Goal: Answer question/provide support: Share knowledge or assist other users

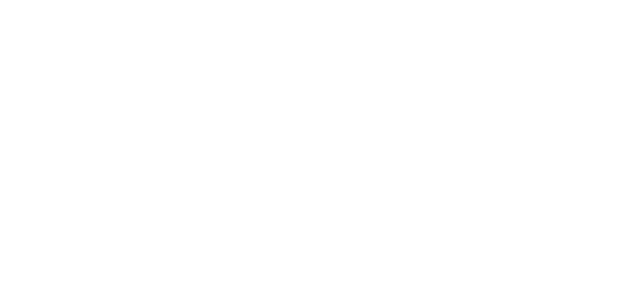
select select "message"
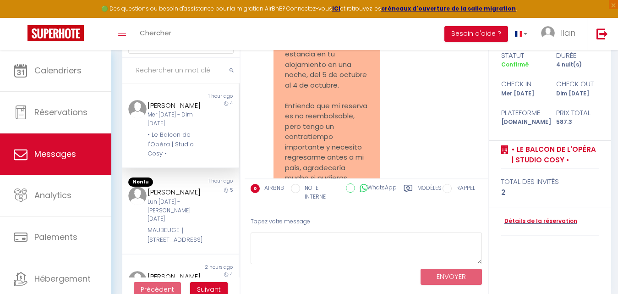
scroll to position [55, 0]
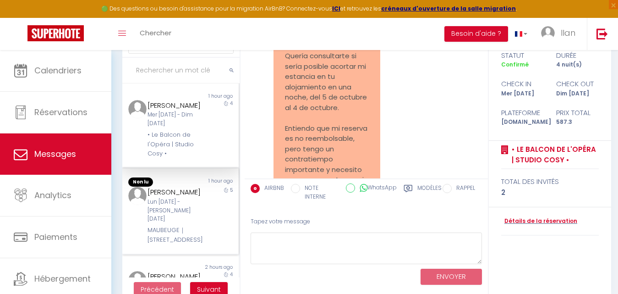
click at [210, 213] on div "5" at bounding box center [224, 216] width 29 height 58
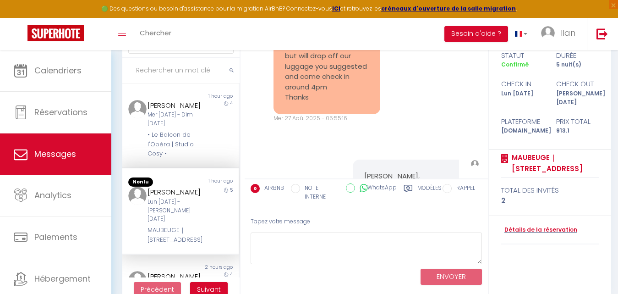
scroll to position [3525, 0]
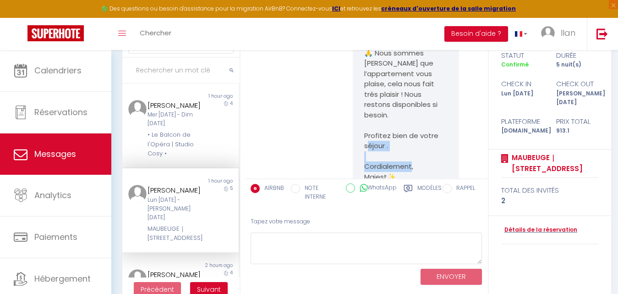
drag, startPoint x: 395, startPoint y: 125, endPoint x: 363, endPoint y: 117, distance: 33.0
click at [364, 117] on pre "Bonjour Lisa, Merci beaucoup pour votre compréhension 🙏 Nous sommes ravis que l…" at bounding box center [406, 95] width 84 height 176
copy pre "ordialement, Majest✨"
click at [298, 114] on div "Bonjour Lisa, Merci beaucoup pour votre compréhension 🙏 Nous sommes ravis que l…" at bounding box center [366, 98] width 237 height 243
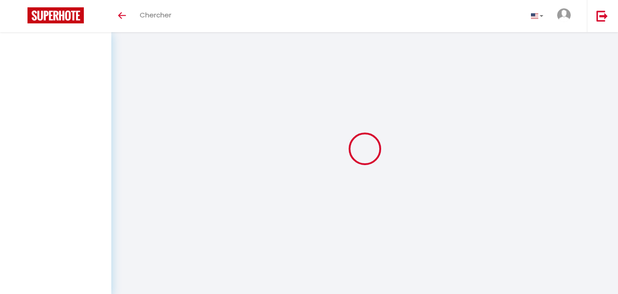
select select "message"
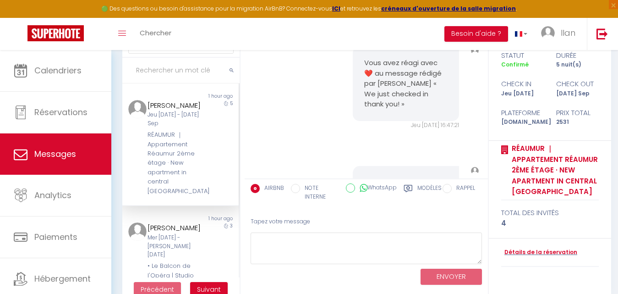
scroll to position [4799, 0]
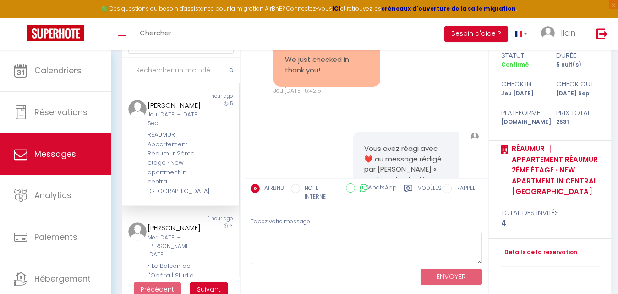
drag, startPoint x: 435, startPoint y: 89, endPoint x: 425, endPoint y: 83, distance: 12.0
copy pre "Une consigne se trouve à 1 minute à pied de l’appartement ! 📔 Vous trouverez un…"
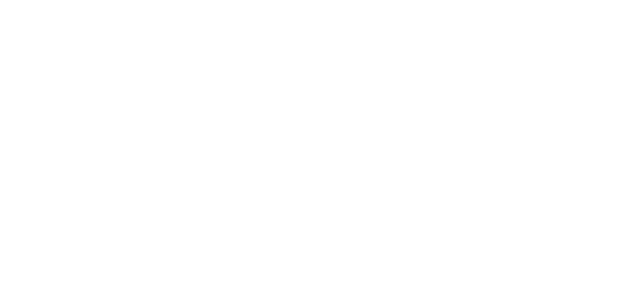
select select "message"
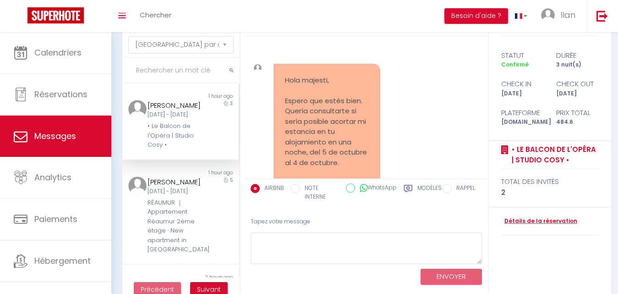
scroll to position [545, 0]
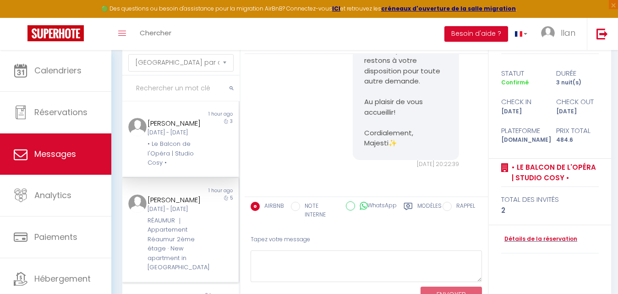
click at [189, 214] on div "Jeu [DATE] - [DATE] Sep" at bounding box center [176, 209] width 56 height 9
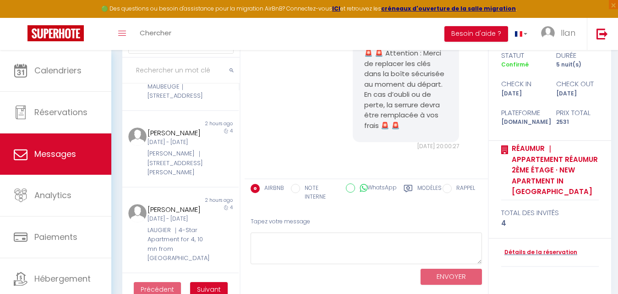
scroll to position [233, 0]
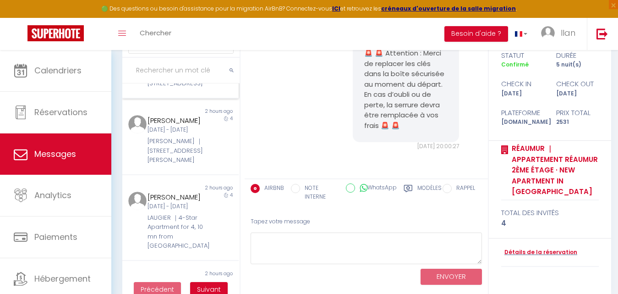
click at [210, 99] on div "Non lu 2 hours ago Lisa Wan Lun 08 Sep - Sam 13 Sep MAUBEUGE｜45 Rue de Maubeuge…" at bounding box center [180, 65] width 116 height 67
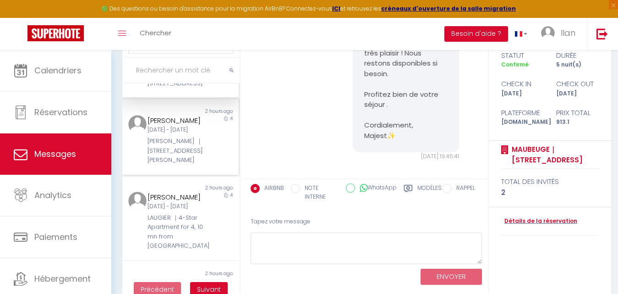
click at [200, 165] on div "Valeriia Mokrnko Lun 08 Sep - Ven 12 Sep PÉTION ｜41 Rue Pétion 75011" at bounding box center [176, 140] width 68 height 50
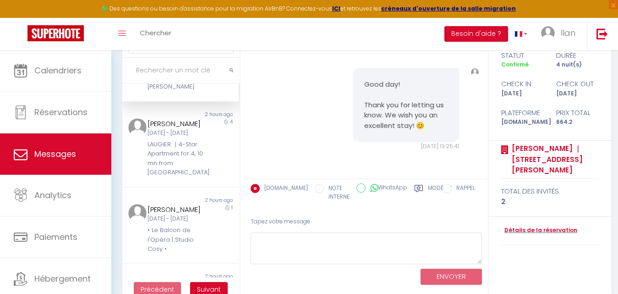
scroll to position [316, 0]
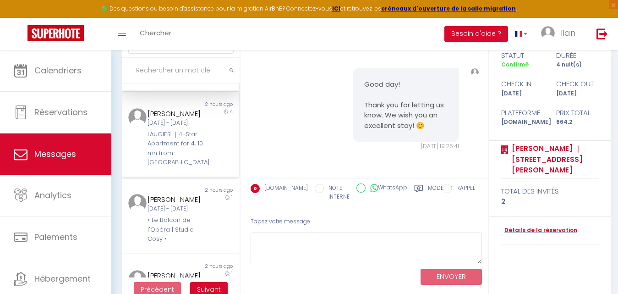
click at [182, 167] on div "LAUGIER ｜4-Star Apartment for 4, 10 mn from [GEOGRAPHIC_DATA]" at bounding box center [176, 149] width 56 height 38
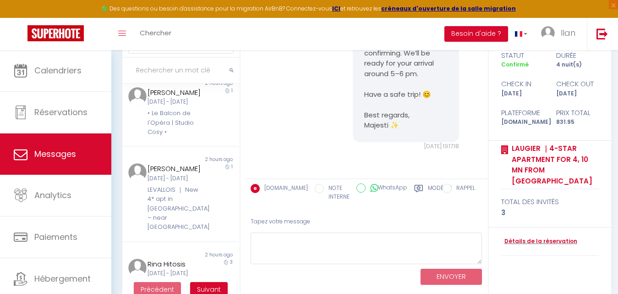
scroll to position [440, 0]
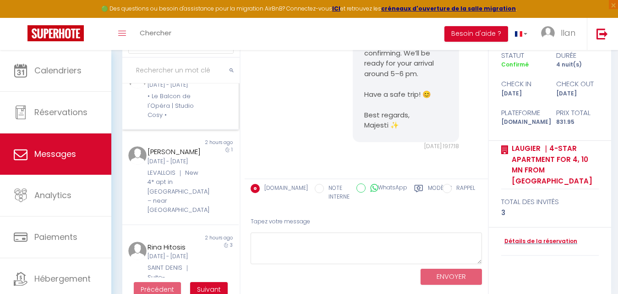
click at [182, 120] on div "• Le Balcon de l'Opéra | Studio Cosy •" at bounding box center [176, 106] width 56 height 28
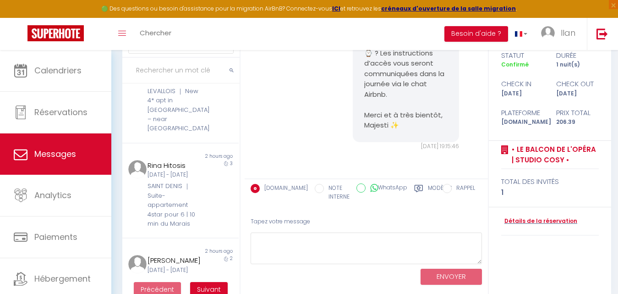
scroll to position [524, 0]
click at [192, 131] on div "LEVALLOIS ｜ New 4* apt in [GEOGRAPHIC_DATA] – near [GEOGRAPHIC_DATA]" at bounding box center [176, 107] width 56 height 47
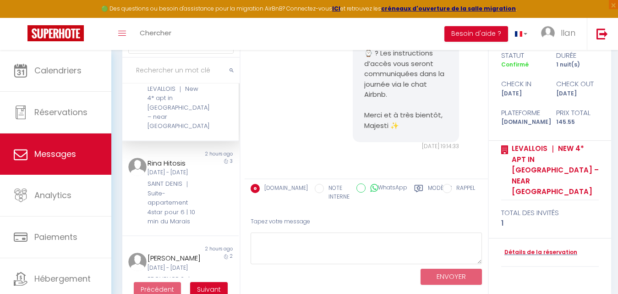
scroll to position [78, 0]
click at [187, 177] on div "[DATE] - Ven [DATE]" at bounding box center [176, 172] width 56 height 9
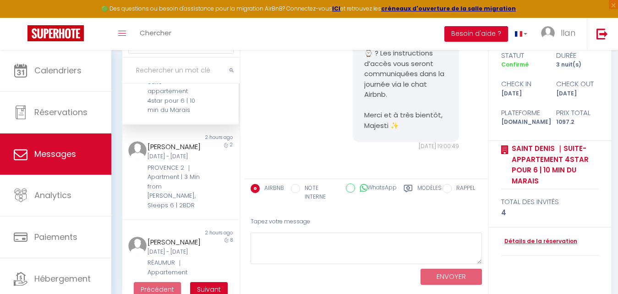
scroll to position [666, 0]
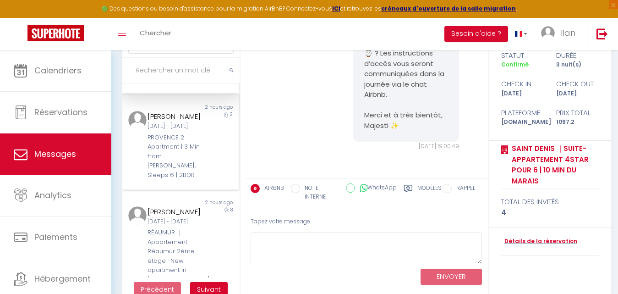
click at [193, 131] on div "Mar 09 Sep - Jeu 11 Sep" at bounding box center [176, 126] width 56 height 9
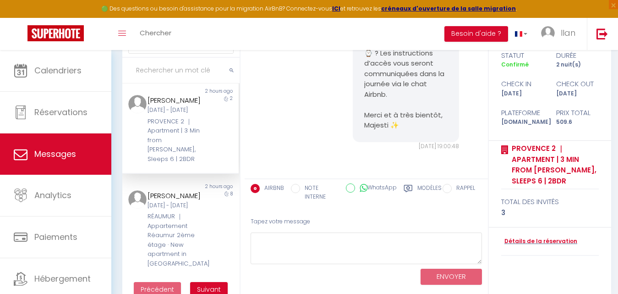
scroll to position [790, 0]
click at [193, 215] on div "RÉAUMUR ｜Appartement Réaumur 2ème étage · New apartment in central [GEOGRAPHIC_…" at bounding box center [176, 240] width 56 height 56
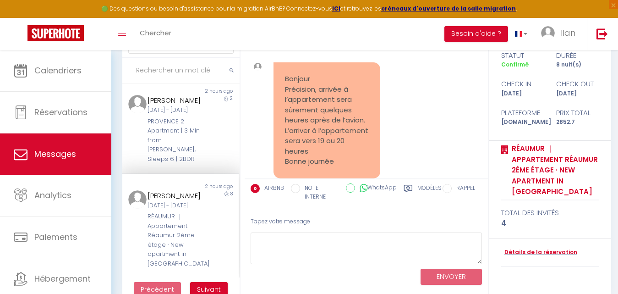
scroll to position [1680, 0]
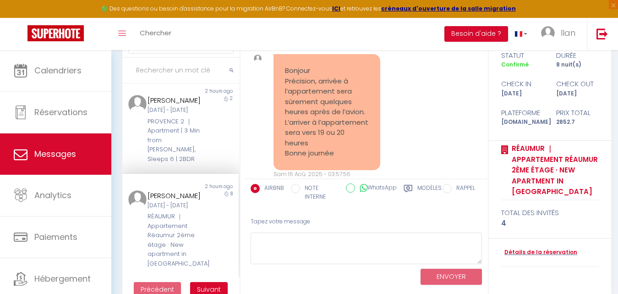
click at [201, 237] on div "Marc Flamand Mar 09 Sep - Mer 17 Sep RÉAUMUR ｜Appartement Réaumur 2ème étage · …" at bounding box center [176, 229] width 68 height 78
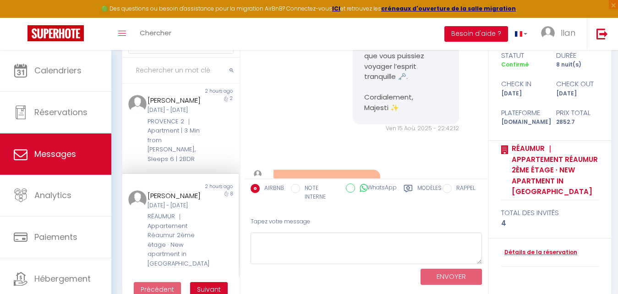
scroll to position [1540, 0]
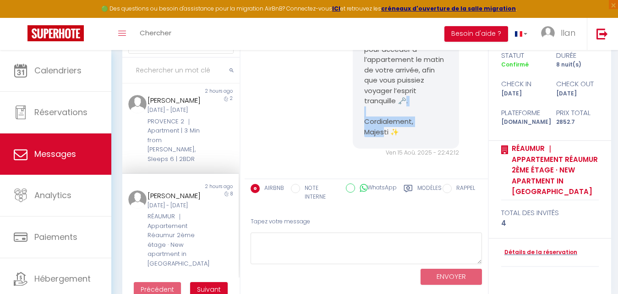
drag, startPoint x: 409, startPoint y: 128, endPoint x: 364, endPoint y: 113, distance: 47.4
click at [364, 113] on div "Bonjour Marc , Merci pour votre message😊 et pour ces précisions sur votre voyag…" at bounding box center [406, 29] width 107 height 240
click at [364, 113] on pre "Bonjour Marc , Merci pour votre message😊 et pour ces précisions sur votre voyag…" at bounding box center [406, 29] width 84 height 217
drag, startPoint x: 360, startPoint y: 113, endPoint x: 408, endPoint y: 119, distance: 48.5
click at [408, 119] on div "Bonjour Marc , Merci pour votre message😊 et pour ces précisions sur votre voyag…" at bounding box center [406, 29] width 107 height 240
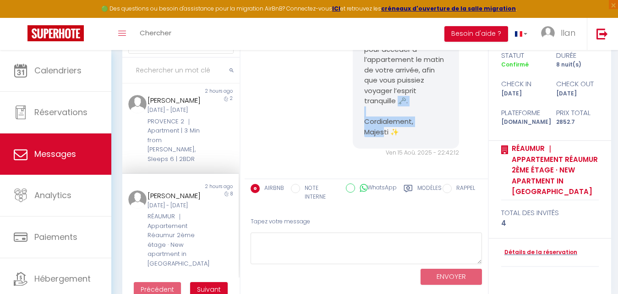
copy pre "rdialement, Majesti ✨"
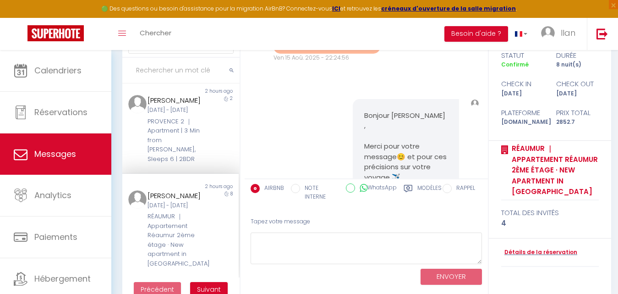
scroll to position [1392, 0]
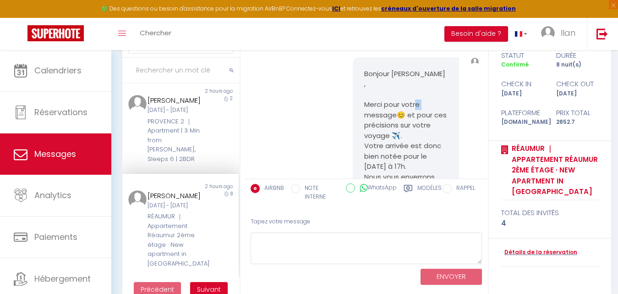
drag, startPoint x: 400, startPoint y: 105, endPoint x: 395, endPoint y: 104, distance: 4.8
click at [395, 104] on pre "Bonjour Marc , Merci pour votre message😊 et pour ces précisions sur votre voyag…" at bounding box center [406, 177] width 84 height 217
copy pre "😊"
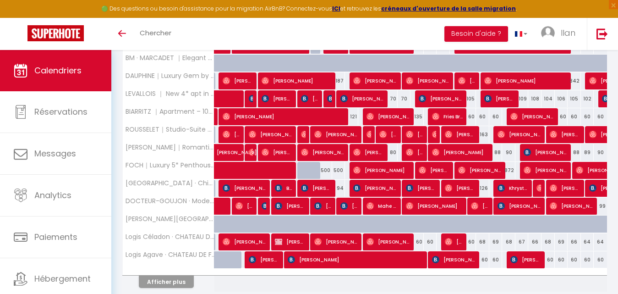
scroll to position [333, 0]
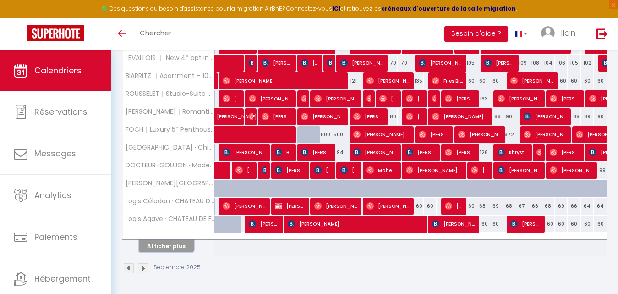
click at [179, 244] on button "Afficher plus" at bounding box center [166, 246] width 55 height 12
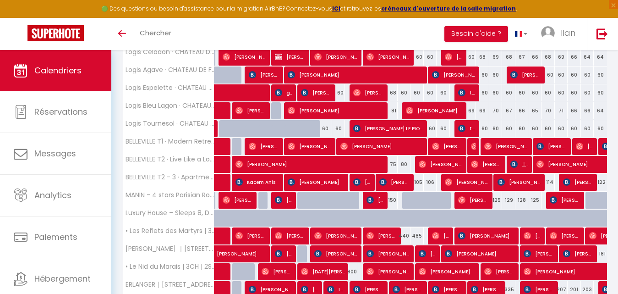
scroll to position [491, 0]
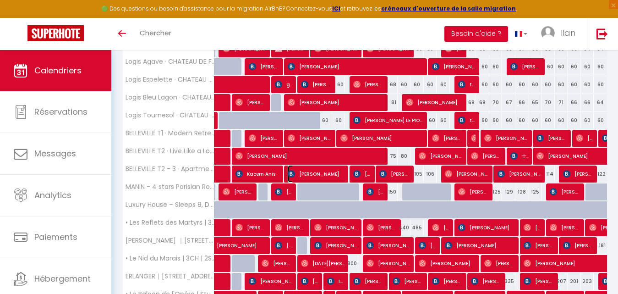
click at [324, 171] on span "Iancu Andrei" at bounding box center [317, 173] width 58 height 17
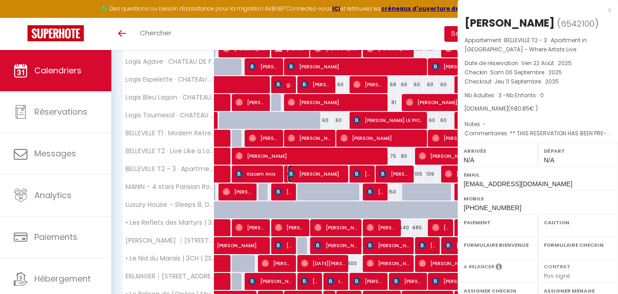
select select "OK"
select select "KO"
select select "0"
select select "1"
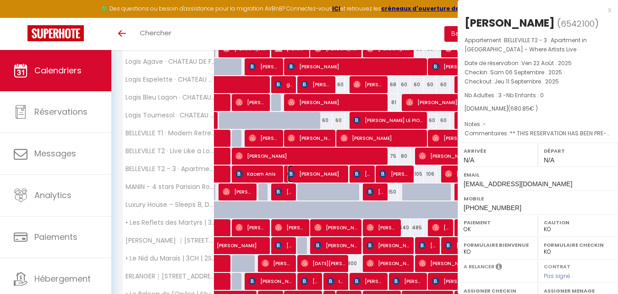
select select
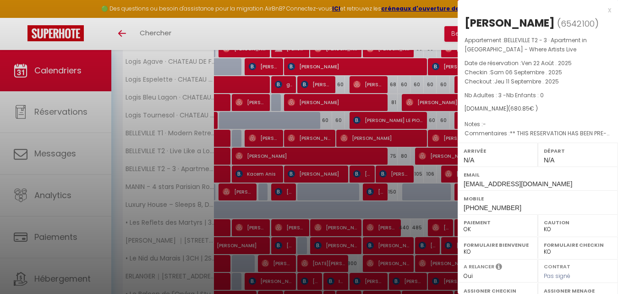
click at [376, 35] on div at bounding box center [309, 147] width 618 height 294
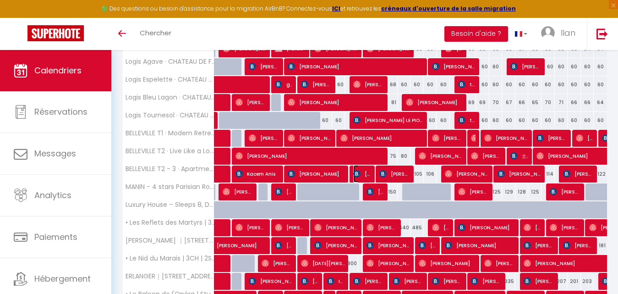
click at [367, 175] on span "hanne hørup hellstern" at bounding box center [362, 173] width 18 height 17
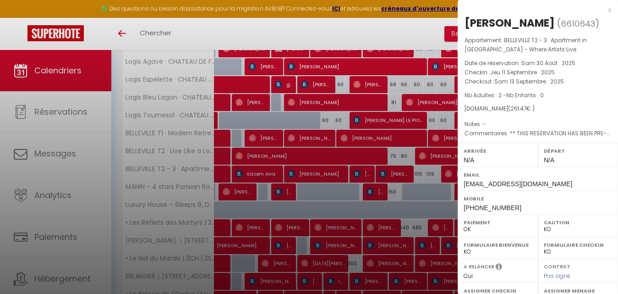
click at [389, 176] on div at bounding box center [309, 147] width 618 height 294
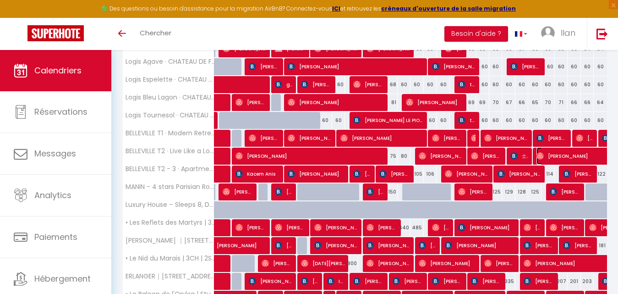
click at [553, 154] on span "Lauren Guthrie" at bounding box center [600, 155] width 127 height 17
select select "OK"
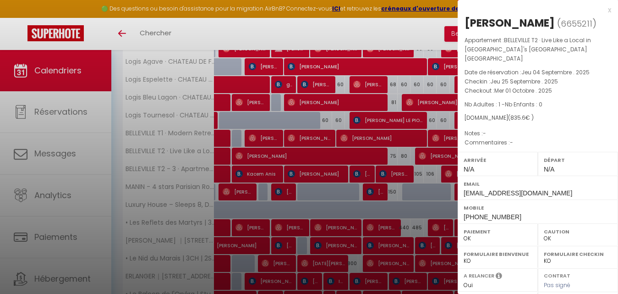
drag, startPoint x: 503, startPoint y: 20, endPoint x: 463, endPoint y: 20, distance: 39.4
click at [463, 20] on div "Lauren Guthrie ( 6655211 ) Appartement : BELLEVILLE T2 · Live Like a Local in P…" at bounding box center [538, 224] width 160 height 416
copy div "Lauren"
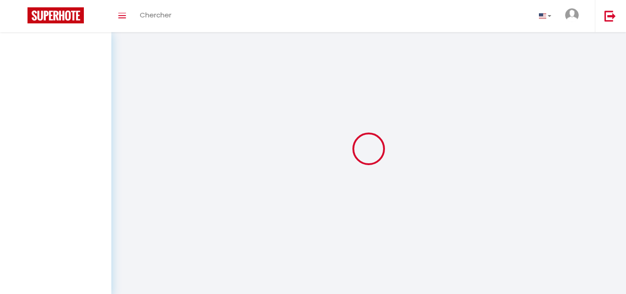
select select "message"
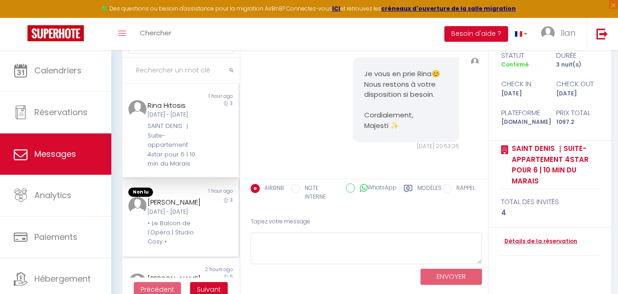
click at [184, 208] on div "[PERSON_NAME]" at bounding box center [176, 202] width 56 height 11
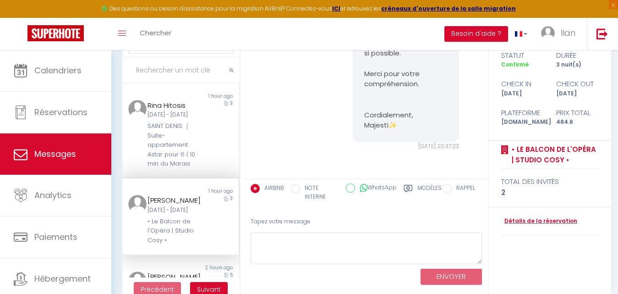
click at [184, 206] on div "[PERSON_NAME]" at bounding box center [176, 200] width 56 height 11
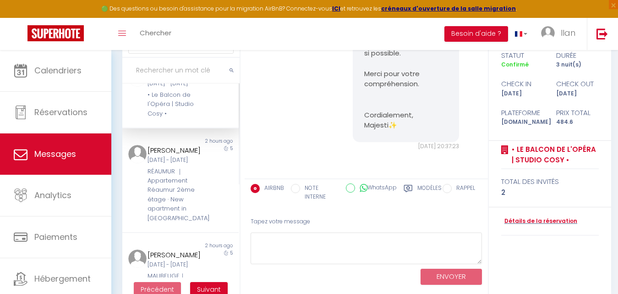
scroll to position [175, 0]
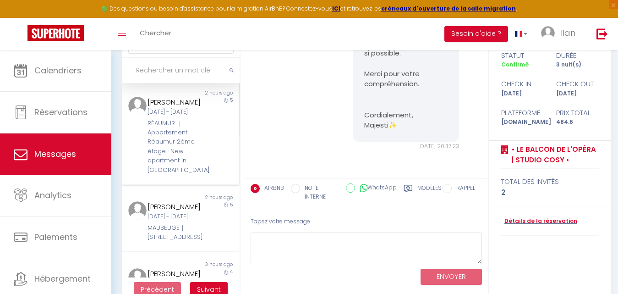
click at [193, 143] on div "Khaya Fraites Jeu 04 Sep - Mar 09 Sep RÉAUMUR ｜Appartement Réaumur 2ème étage ·…" at bounding box center [176, 136] width 68 height 78
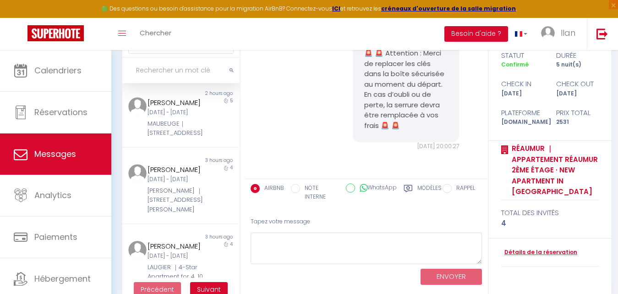
scroll to position [281, 0]
click at [192, 136] on div "MAUBEUGE｜[STREET_ADDRESS]" at bounding box center [176, 126] width 56 height 19
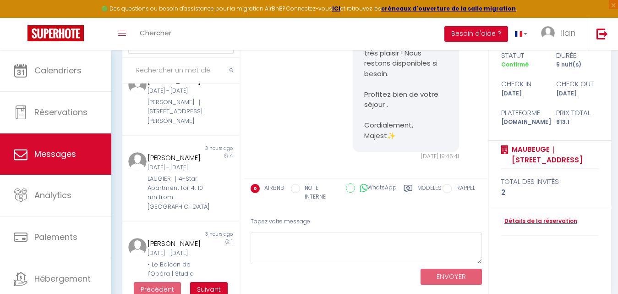
scroll to position [375, 0]
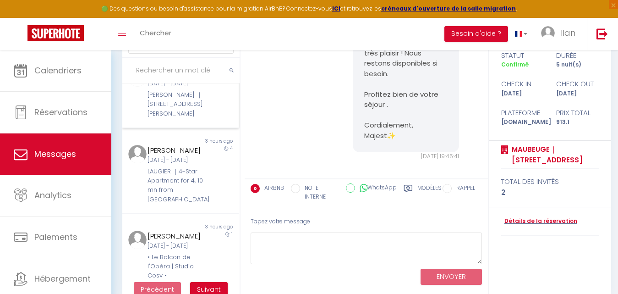
click at [210, 118] on div "4" at bounding box center [224, 93] width 29 height 50
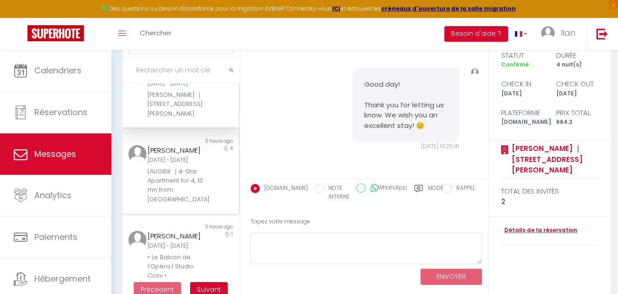
click at [193, 165] on div "[DATE] - [PERSON_NAME] [DATE]" at bounding box center [176, 160] width 56 height 9
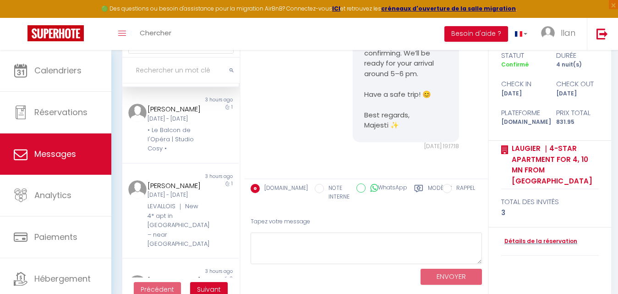
scroll to position [506, 0]
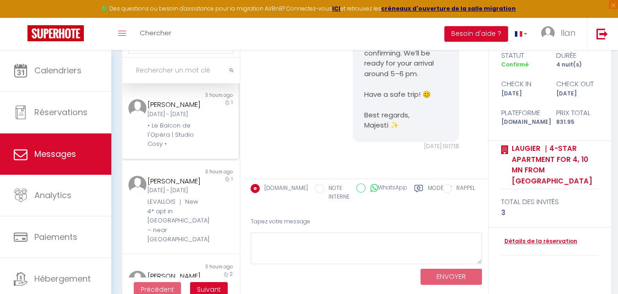
click at [215, 149] on div "1" at bounding box center [224, 124] width 29 height 50
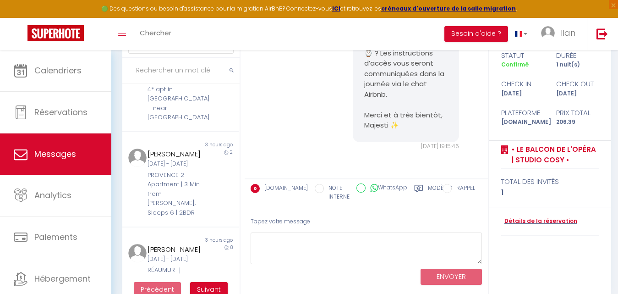
scroll to position [630, 0]
click at [180, 120] on div "LEVALLOIS ｜ New 4* apt in [GEOGRAPHIC_DATA] – near [GEOGRAPHIC_DATA]" at bounding box center [176, 96] width 56 height 47
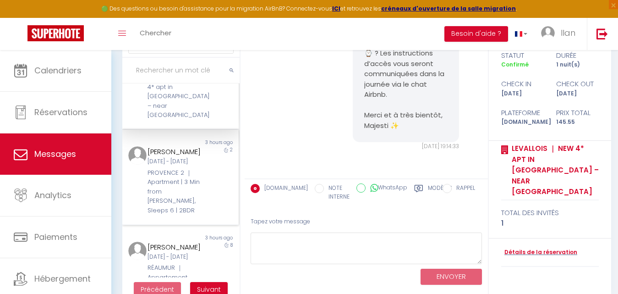
click at [176, 157] on div "[PERSON_NAME]" at bounding box center [176, 151] width 56 height 11
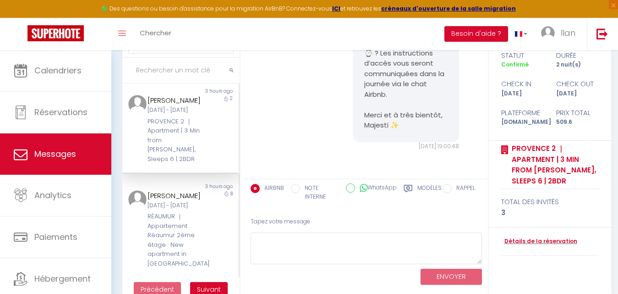
scroll to position [783, 0]
click at [173, 210] on div "[DATE] - Mer [DATE]" at bounding box center [176, 205] width 56 height 9
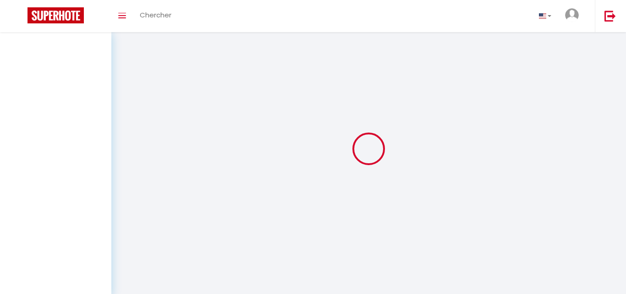
select select "message"
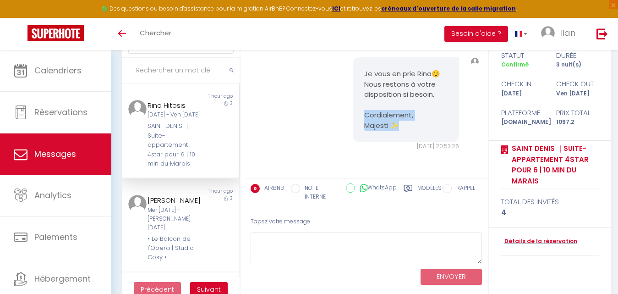
drag, startPoint x: 374, startPoint y: 118, endPoint x: 360, endPoint y: 112, distance: 15.0
click at [360, 112] on div "Je vous en prie Rina😊Nous restons à votre disposition si besoin. Cordialement, …" at bounding box center [406, 99] width 107 height 85
copy pre "ordialement, Majesti ✨"
click at [185, 74] on input "text" at bounding box center [180, 71] width 117 height 26
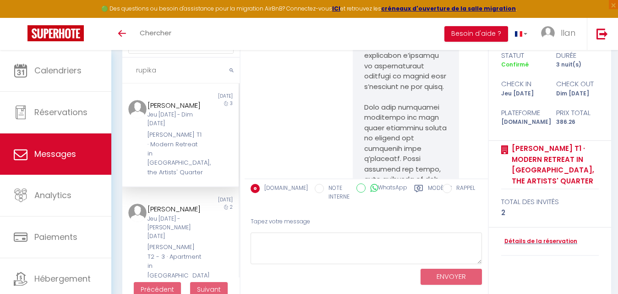
scroll to position [8740, 0]
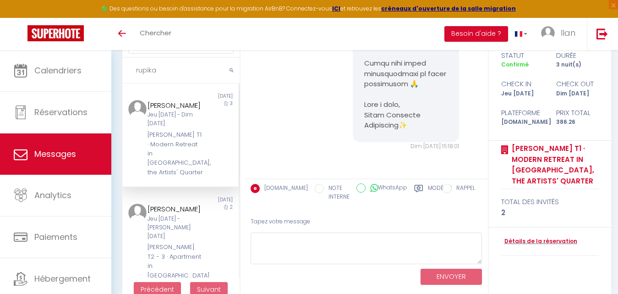
type input "rupika"
click at [192, 127] on div "Jeu [DATE] - Dim [DATE]" at bounding box center [176, 118] width 56 height 17
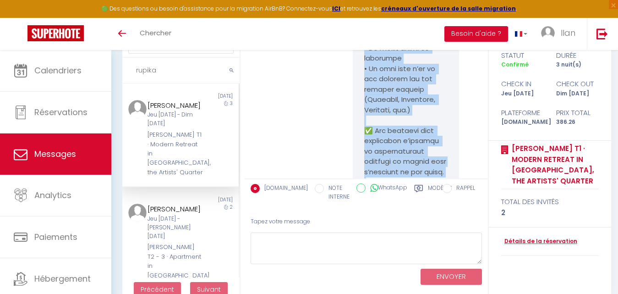
scroll to position [8117, 0]
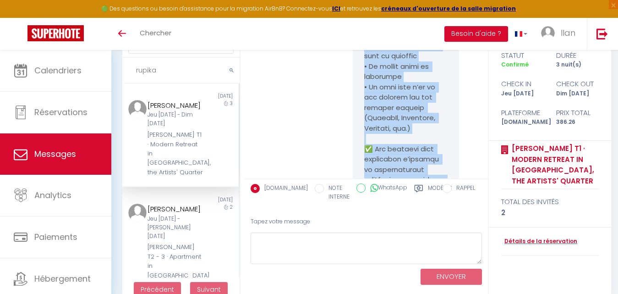
drag, startPoint x: 406, startPoint y: 127, endPoint x: 362, endPoint y: 85, distance: 60.0
click at [364, 85] on pre at bounding box center [406, 190] width 84 height 650
copy pre "Bonjour, Merci chaleureusement pour votre réservation 🙏 Afin de la valider, nou…"
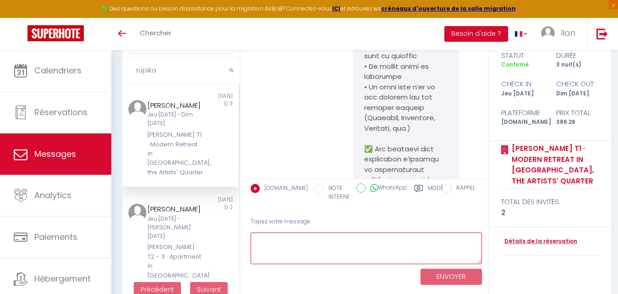
click at [312, 254] on textarea at bounding box center [367, 248] width 232 height 32
paste textarea "Bonjour, Merci chaleureusement pour votre réservation 🙏 Afin de la valider, nou…"
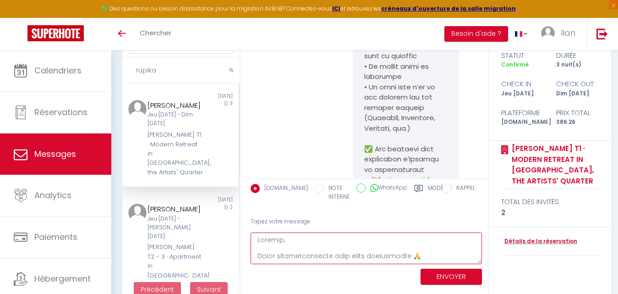
scroll to position [206, 0]
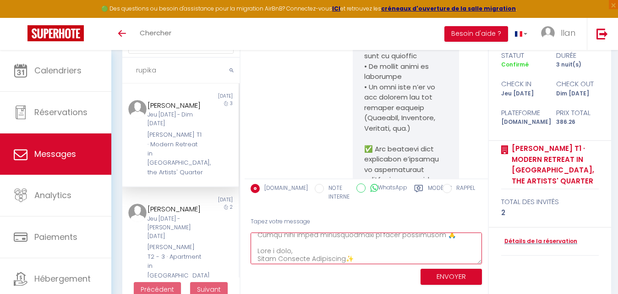
click at [312, 254] on textarea at bounding box center [367, 248] width 232 height 32
type textarea "Bonjour, Merci chaleureusement pour votre réservation 🙏 Afin de la valider, nou…"
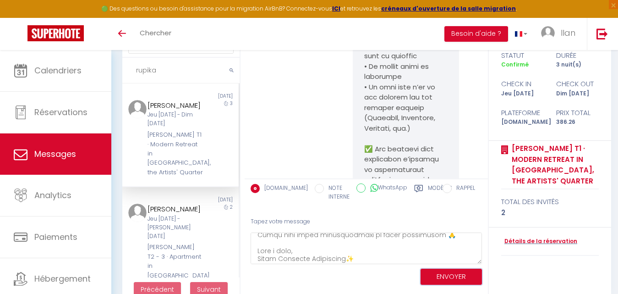
click at [441, 276] on button "ENVOYER" at bounding box center [451, 277] width 61 height 16
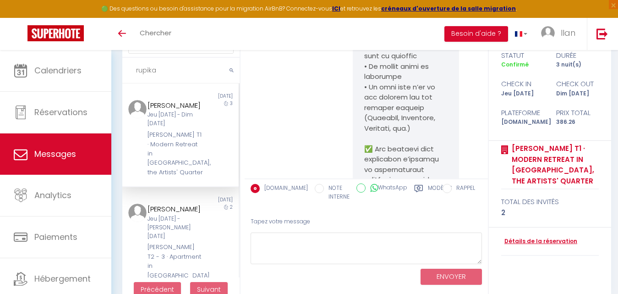
scroll to position [9479, 0]
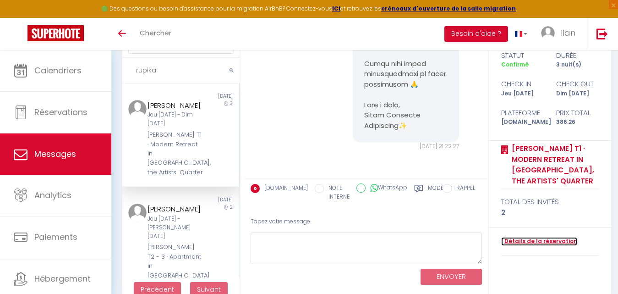
click at [519, 237] on link "Détails de la réservation" at bounding box center [540, 241] width 76 height 9
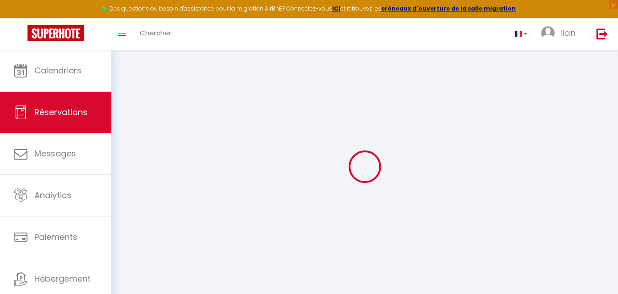
type input "Rupika"
type input "Gade"
type input "rgade.272833@guest.booking.com"
type input "+4528517053"
type input "."
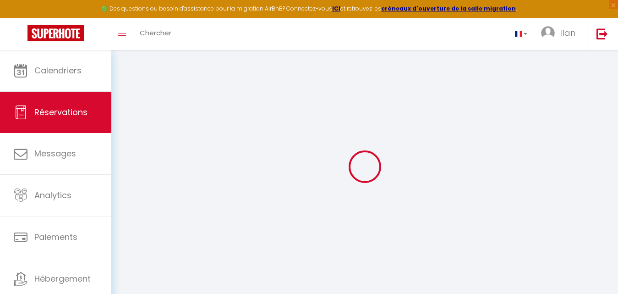
select select "DK"
type input "70.43"
type input "5.41"
select select "73574"
select select "1"
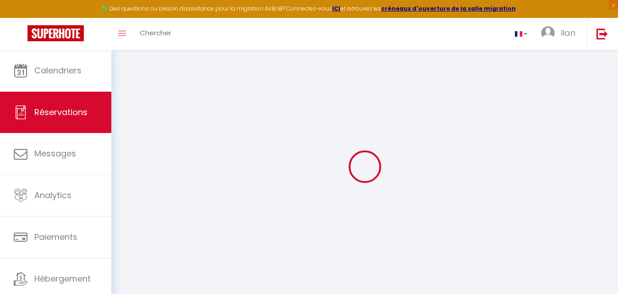
select select
type input "2"
select select "12"
select select
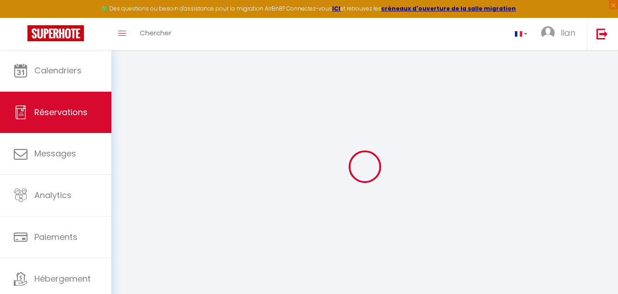
type input "321.66"
checkbox input "false"
select select "2"
type input "0"
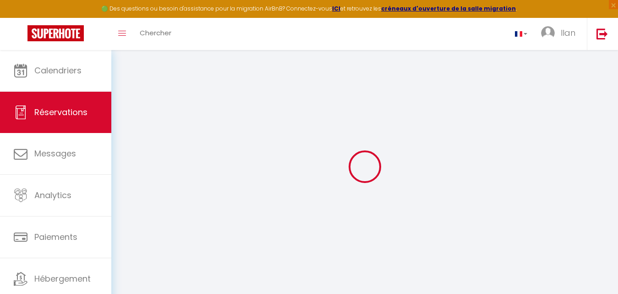
type input "0"
select select
select select "14"
checkbox input "false"
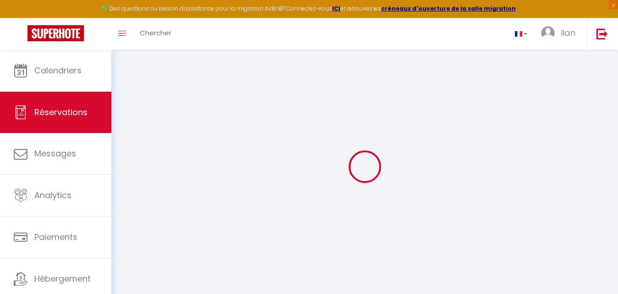
select select
checkbox input "false"
select select
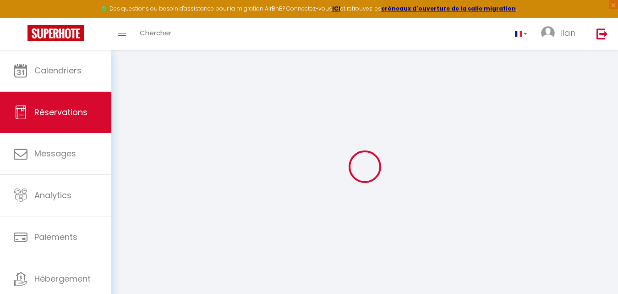
checkbox input "false"
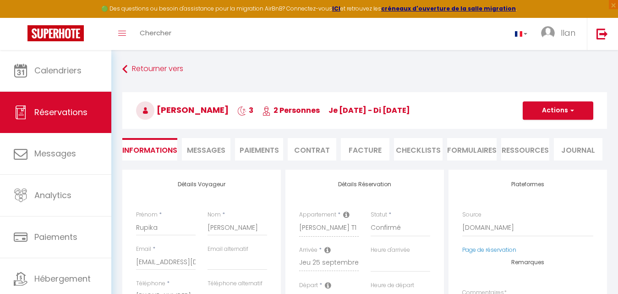
select select
checkbox input "false"
type textarea "** THIS RESERVATION HAS BEEN PRE-PAID ** Reservation has a cancellation grace p…"
type input "49"
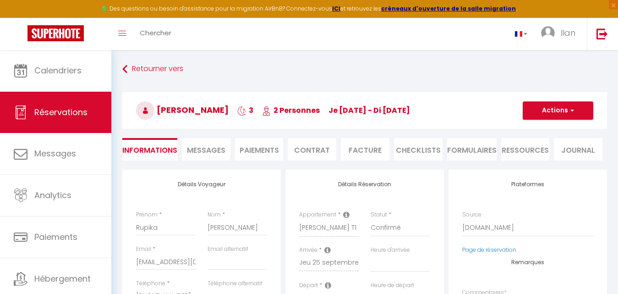
type input "15.6"
select select
checkbox input "false"
select select
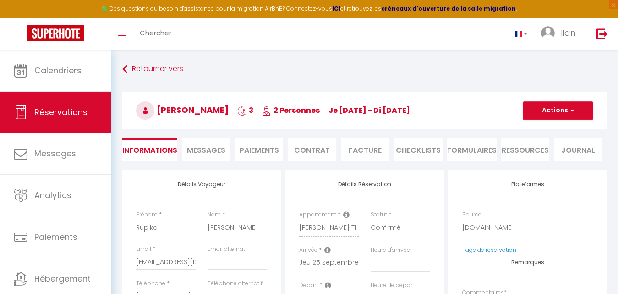
select select
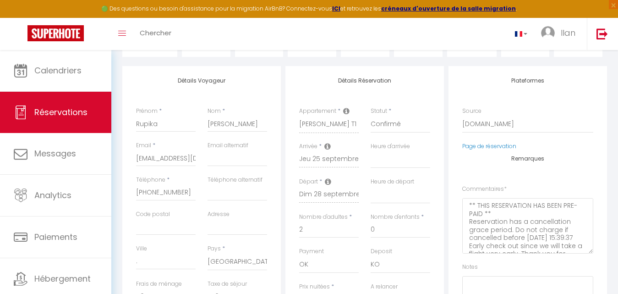
scroll to position [106, 0]
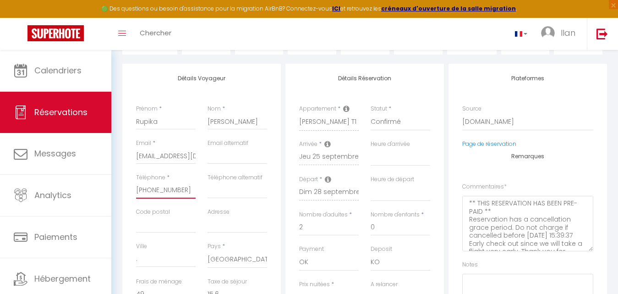
drag, startPoint x: 182, startPoint y: 189, endPoint x: 135, endPoint y: 190, distance: 46.8
click at [135, 190] on div "Téléphone * +4528517053" at bounding box center [166, 190] width 72 height 34
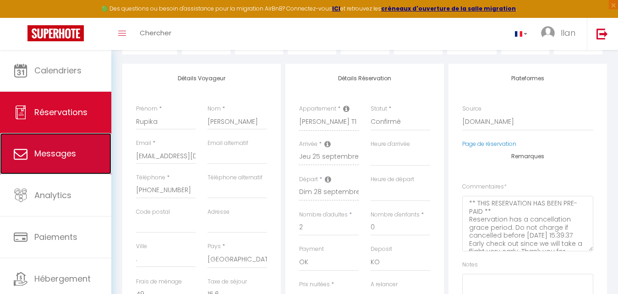
click at [53, 154] on span "Messages" at bounding box center [55, 153] width 42 height 11
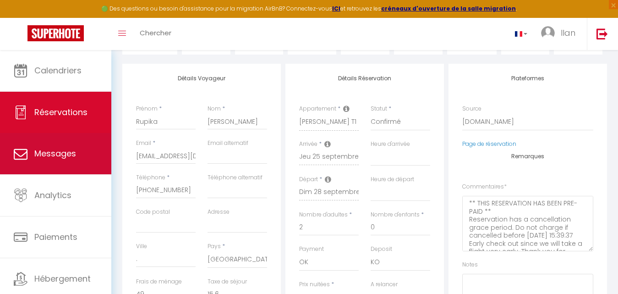
select select "message"
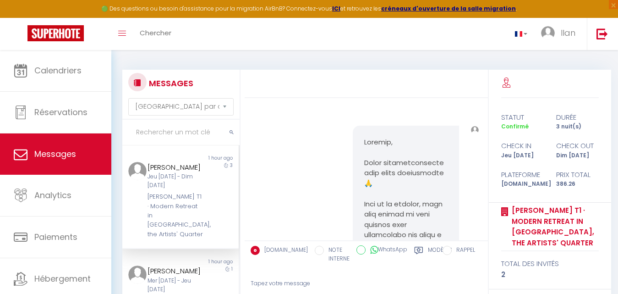
scroll to position [9479, 0]
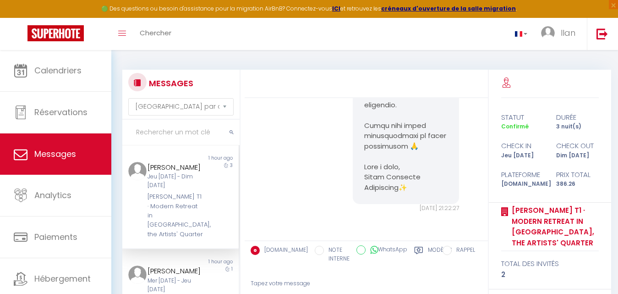
click at [161, 130] on input "text" at bounding box center [180, 133] width 117 height 26
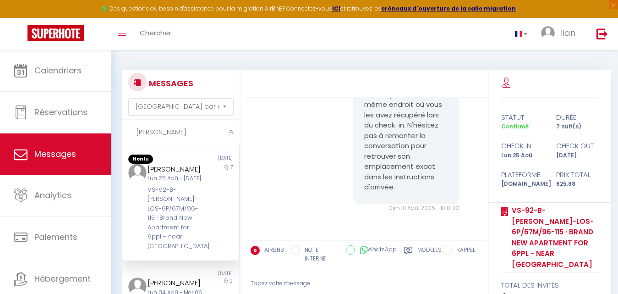
scroll to position [5277, 0]
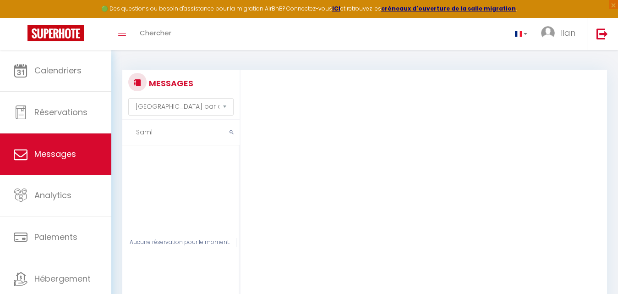
click at [151, 132] on input "Saml" at bounding box center [180, 133] width 117 height 26
type input "Sal"
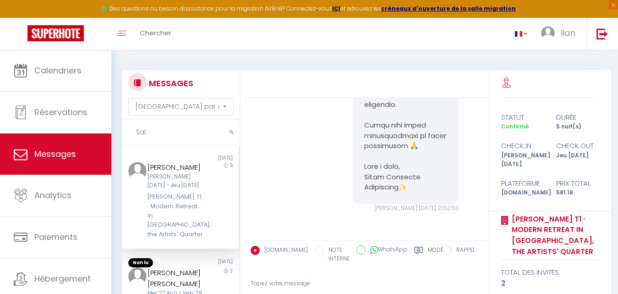
scroll to position [3141, 0]
drag, startPoint x: 151, startPoint y: 132, endPoint x: 136, endPoint y: 132, distance: 15.6
click at [136, 132] on input "Sal" at bounding box center [180, 133] width 117 height 26
click at [173, 289] on div "Mer 27 Aoû - Ven 29 Aoû" at bounding box center [176, 297] width 56 height 17
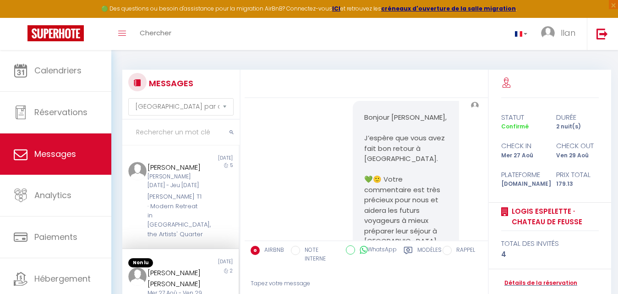
scroll to position [2772, 0]
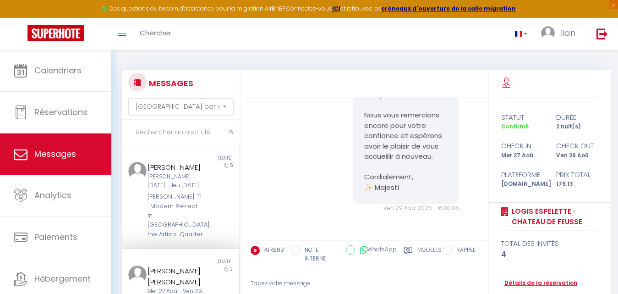
click at [179, 132] on input "text" at bounding box center [180, 133] width 117 height 26
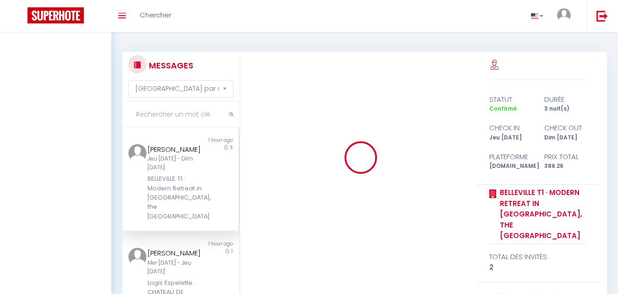
select select "message"
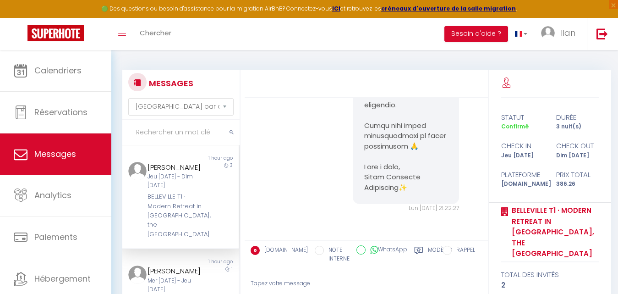
click at [174, 128] on input "text" at bounding box center [180, 133] width 117 height 26
paste input "[PERSON_NAME]"
click at [174, 128] on input "[PERSON_NAME]" at bounding box center [180, 133] width 117 height 26
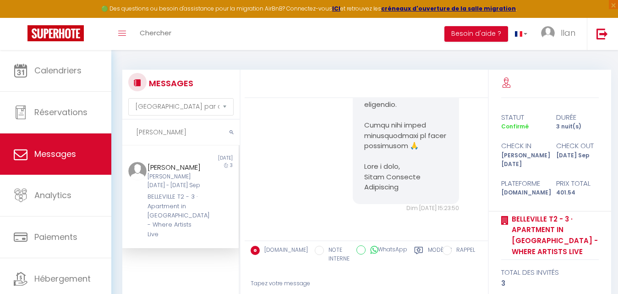
type input "[PERSON_NAME]"
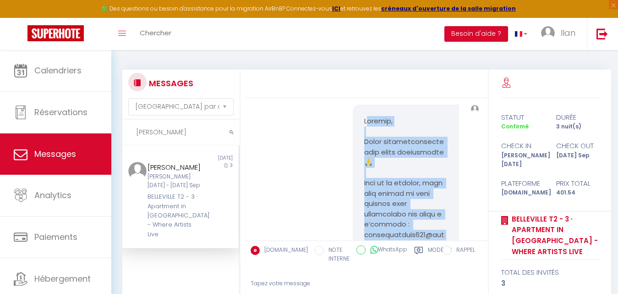
scroll to position [730, 0]
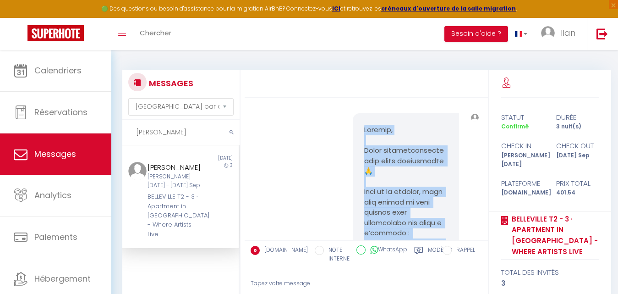
drag, startPoint x: 411, startPoint y: 185, endPoint x: 361, endPoint y: 144, distance: 64.5
copy pre "Loremip, Dolor sitametconsecte adip elits doeiusmodte 🙏 Inci ut la etdolor, mag…"
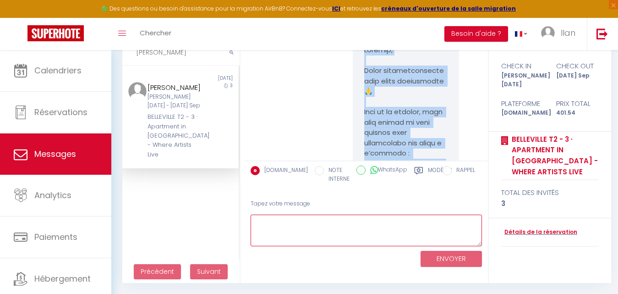
click at [377, 223] on textarea at bounding box center [367, 231] width 232 height 32
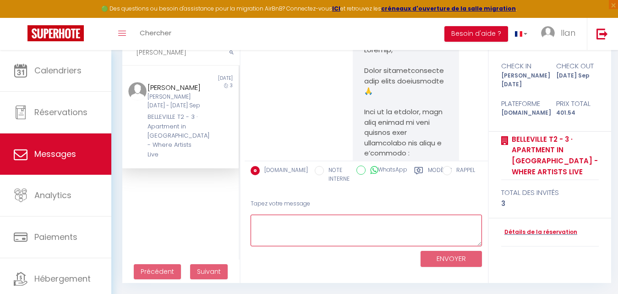
paste textarea "Loremip, Dolor sitametconsecte adip elits doeiusmodte 🙏 Inci ut la etdolor, mag…"
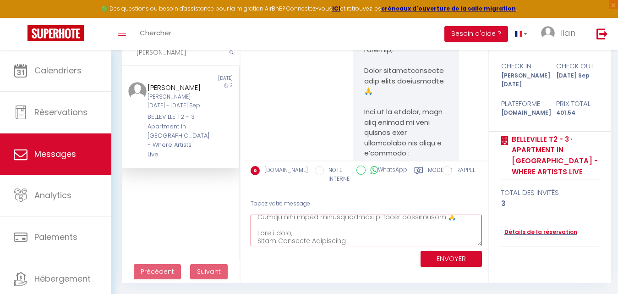
type textarea "Loremip, Dolor sitametconsecte adip elits doeiusmodte 🙏 Inci ut la etdolor, mag…"
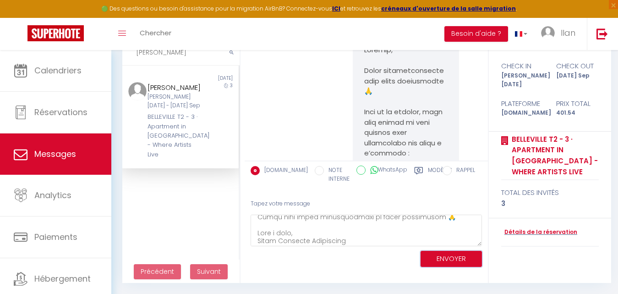
click at [447, 261] on button "ENVOYER" at bounding box center [451, 259] width 61 height 16
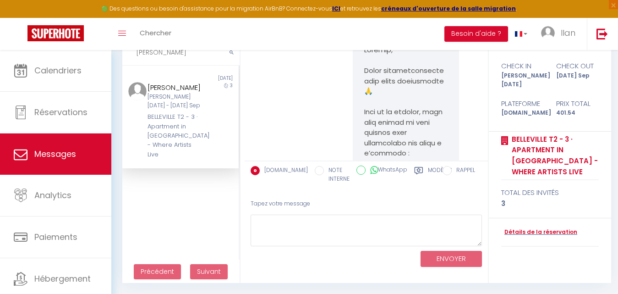
scroll to position [2092, 0]
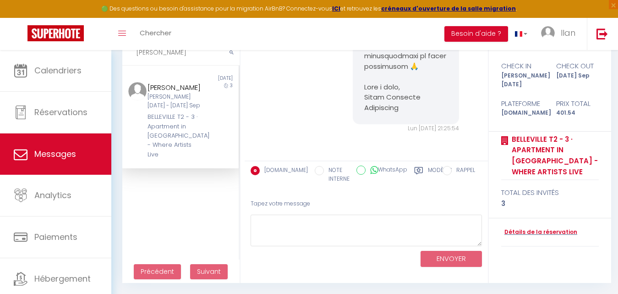
drag, startPoint x: 167, startPoint y: 54, endPoint x: 132, endPoint y: 52, distance: 35.8
click at [132, 52] on input "[PERSON_NAME]" at bounding box center [180, 53] width 117 height 26
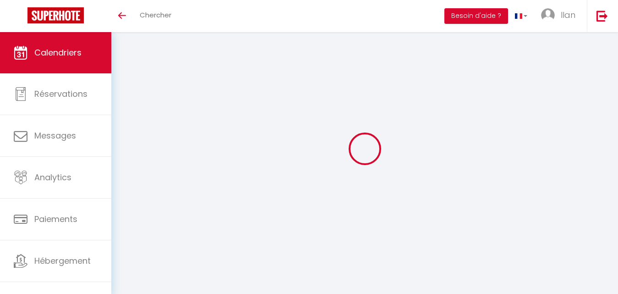
select select
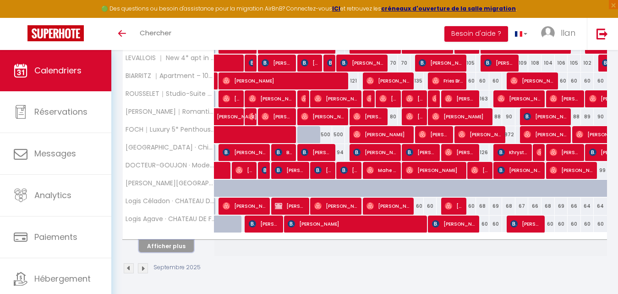
click at [180, 246] on button "Afficher plus" at bounding box center [166, 246] width 55 height 12
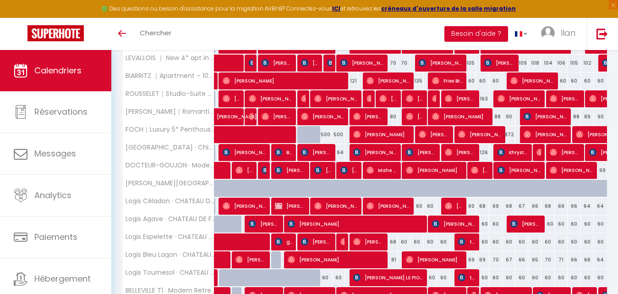
select select
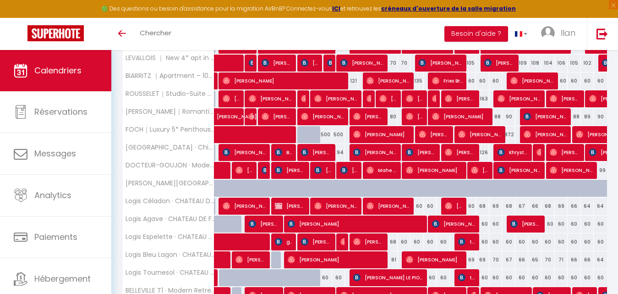
select select
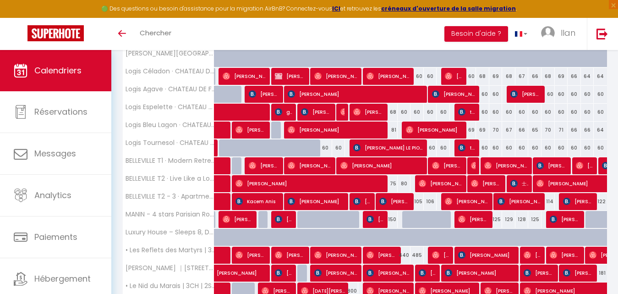
scroll to position [471, 0]
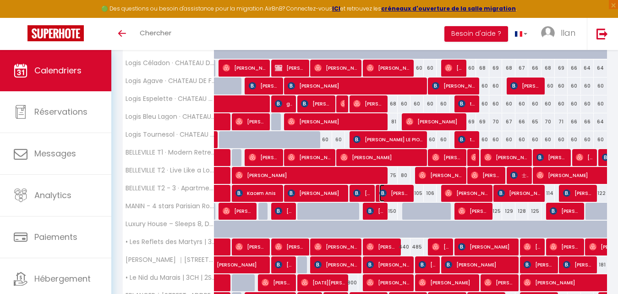
click at [390, 195] on span "[PERSON_NAME]" at bounding box center [395, 192] width 31 height 17
select select "OK"
select select "KO"
select select "0"
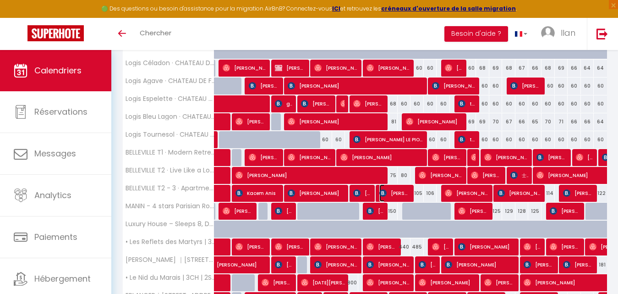
select select "1"
select select
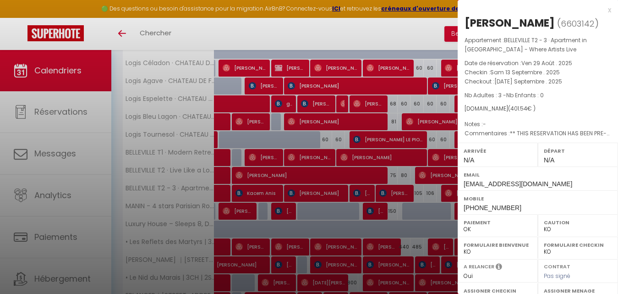
drag, startPoint x: 542, startPoint y: 26, endPoint x: 513, endPoint y: 23, distance: 29.0
click at [513, 23] on h2 "Somlyai Attila ( 6603142 )" at bounding box center [538, 24] width 147 height 16
copy div "Attila"
click at [403, 35] on div at bounding box center [309, 147] width 618 height 294
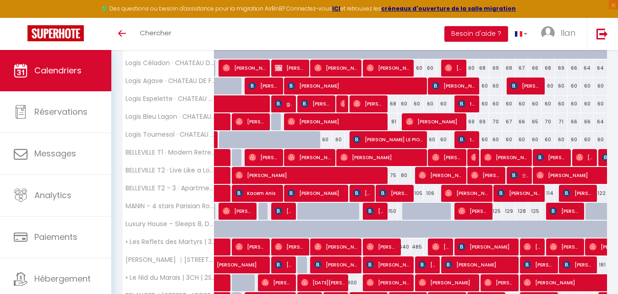
click at [403, 34] on div "Toggle menubar Chercher BUTTON Besoin d'aide ? Ilan Paramètres" at bounding box center [338, 34] width 545 height 32
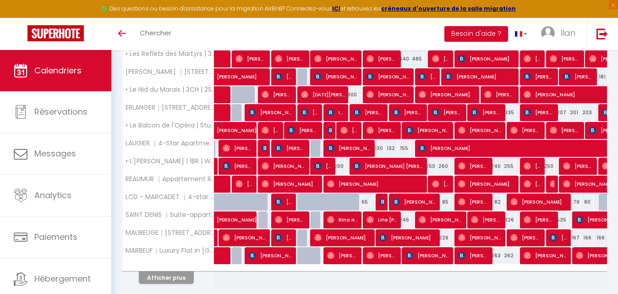
scroll to position [691, 0]
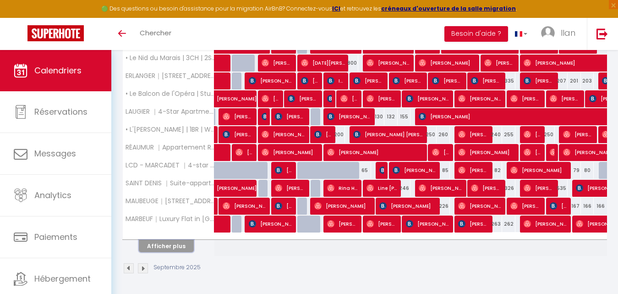
click at [182, 243] on button "Afficher plus" at bounding box center [166, 246] width 55 height 12
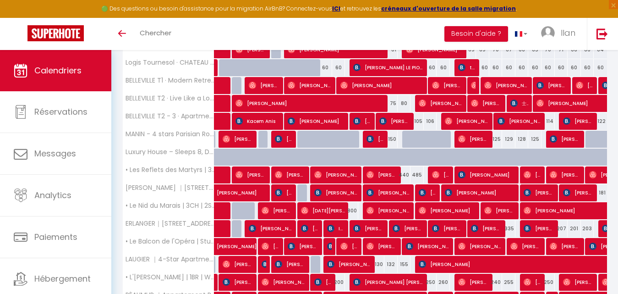
scroll to position [538, 0]
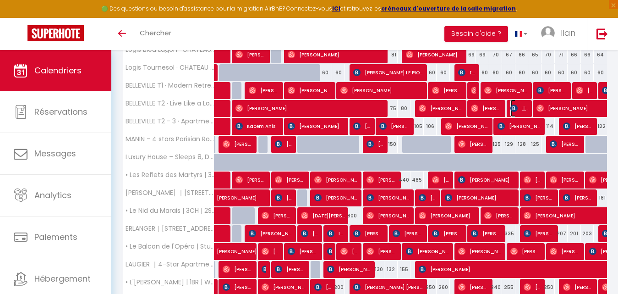
click at [526, 105] on span "士勛 林" at bounding box center [520, 107] width 18 height 17
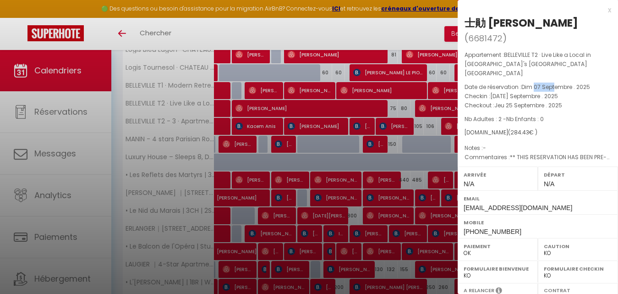
drag, startPoint x: 536, startPoint y: 60, endPoint x: 556, endPoint y: 62, distance: 19.4
click at [556, 83] on span "Dim 07 Septembre . 2025" at bounding box center [556, 87] width 69 height 8
copy span "07 Sept"
drag, startPoint x: 503, startPoint y: 72, endPoint x: 511, endPoint y: 72, distance: 7.4
click at [511, 92] on span "Mar 23 Septembre . 2025" at bounding box center [525, 96] width 68 height 8
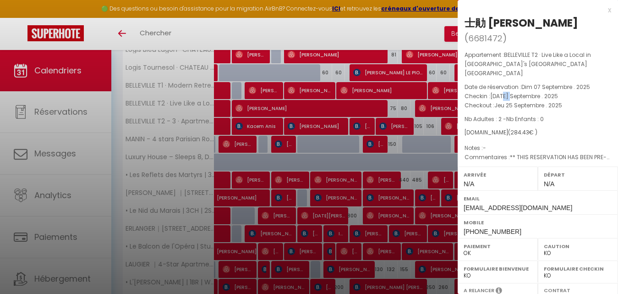
copy span "23"
click at [386, 33] on div at bounding box center [309, 147] width 618 height 294
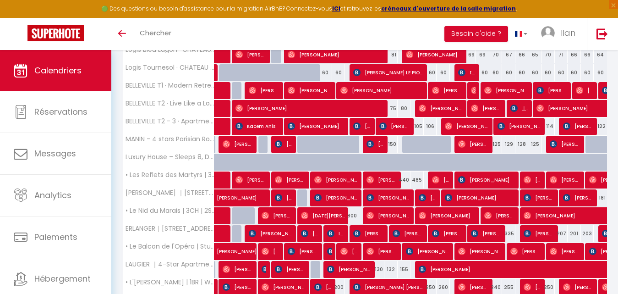
click at [70, 76] on link "Calendriers" at bounding box center [55, 70] width 111 height 41
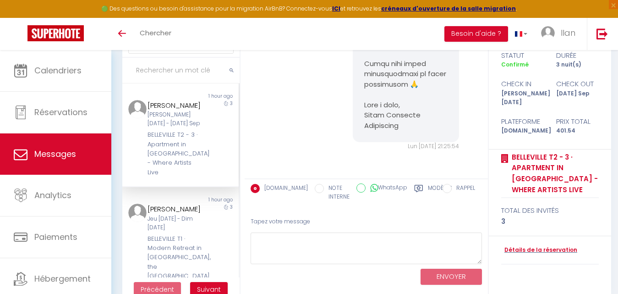
click at [160, 71] on input "text" at bounding box center [180, 71] width 117 height 26
paste input "林士勛"
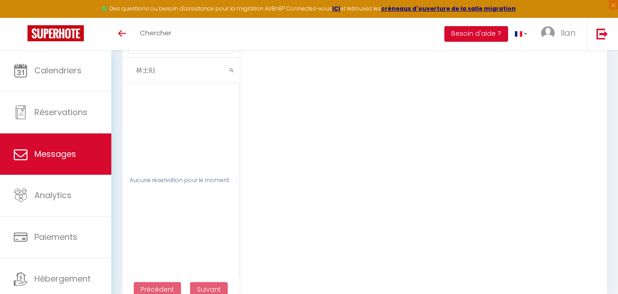
drag, startPoint x: 149, startPoint y: 71, endPoint x: 134, endPoint y: 68, distance: 15.0
click at [134, 68] on input "林士勛" at bounding box center [180, 71] width 117 height 26
type input "勛"
drag, startPoint x: 146, startPoint y: 69, endPoint x: 129, endPoint y: 70, distance: 17.0
click at [129, 70] on input "勛" at bounding box center [180, 71] width 117 height 26
